Goal: Find specific page/section: Find specific page/section

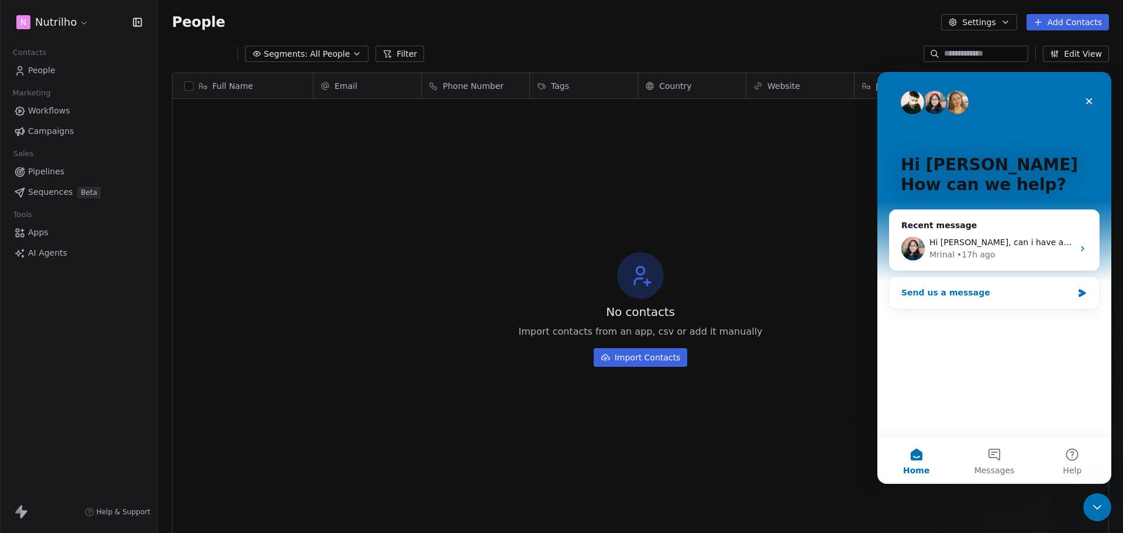
scroll to position [460, 957]
click at [980, 252] on div "• 17h ago" at bounding box center [976, 255] width 38 height 12
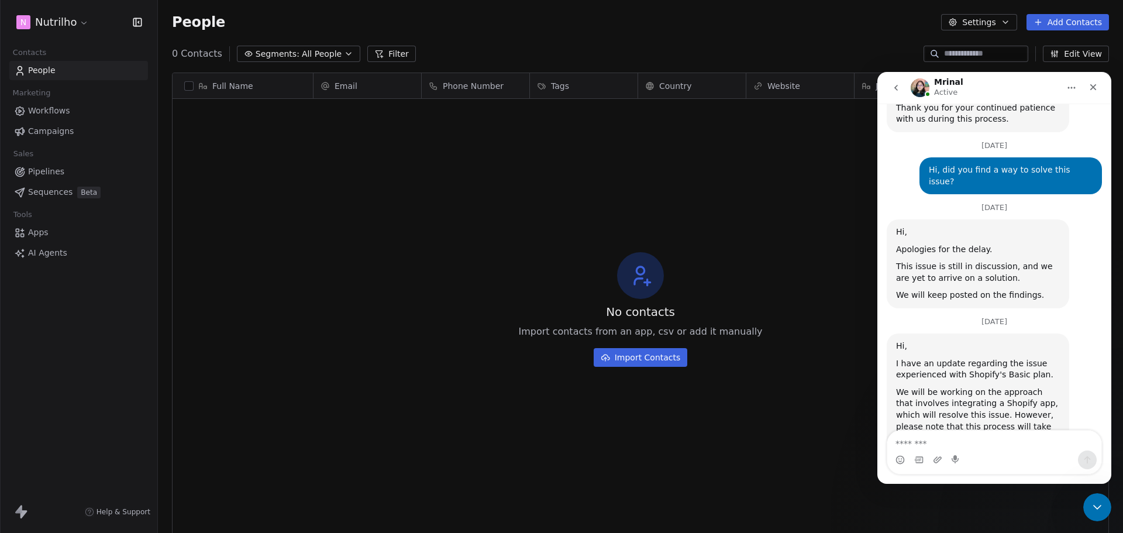
scroll to position [4194, 0]
